Goal: Transaction & Acquisition: Purchase product/service

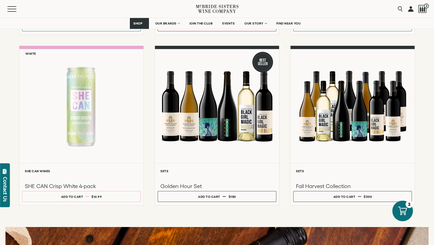
click at [406, 211] on icon at bounding box center [403, 211] width 9 height 8
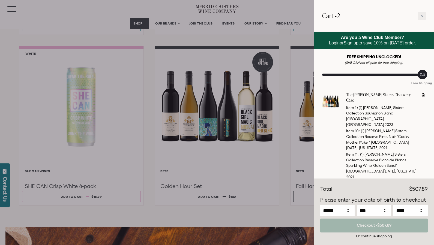
click at [294, 61] on div at bounding box center [217, 122] width 434 height 245
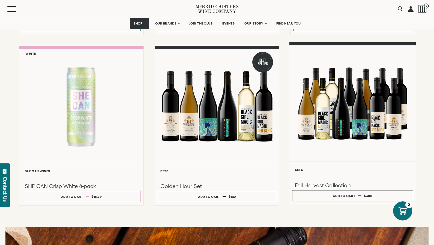
click at [348, 107] on div at bounding box center [352, 103] width 127 height 116
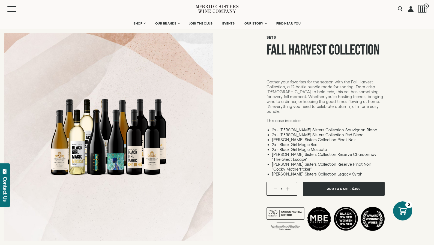
scroll to position [39, 0]
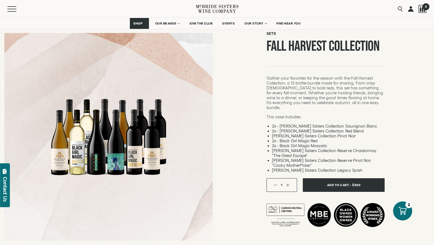
click at [425, 8] on span "2" at bounding box center [426, 6] width 7 height 7
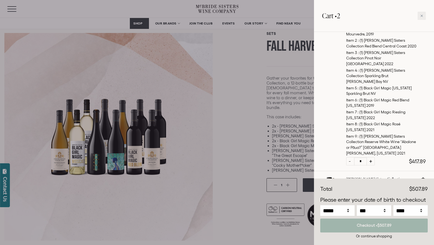
scroll to position [162, 0]
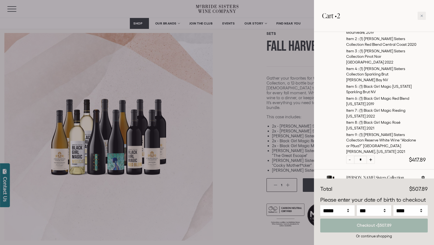
click at [282, 157] on div at bounding box center [217, 122] width 434 height 245
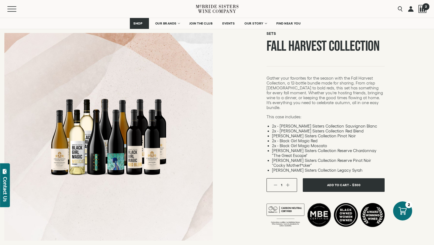
click at [426, 9] on span "2" at bounding box center [426, 6] width 7 height 7
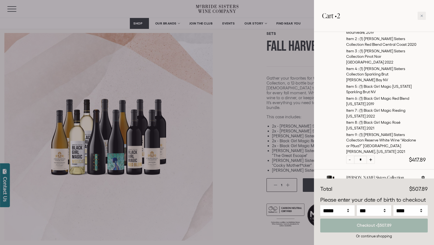
click at [423, 176] on icon at bounding box center [423, 178] width 5 height 5
type input "*"
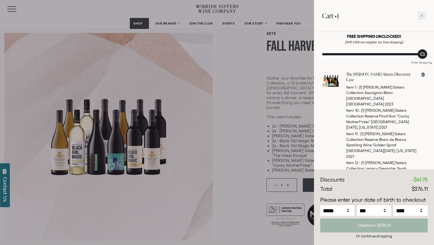
scroll to position [0, 0]
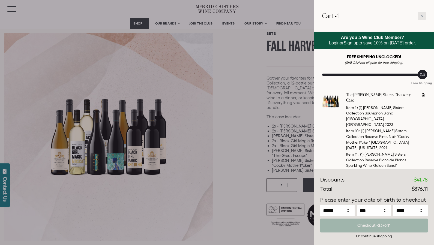
click at [423, 15] on icon at bounding box center [422, 16] width 2 height 2
